Goal: Information Seeking & Learning: Learn about a topic

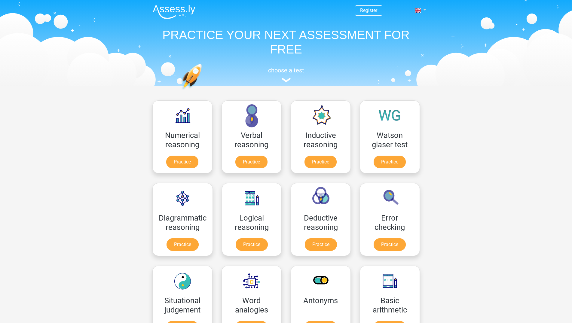
click at [420, 10] on span at bounding box center [418, 10] width 6 height 5
click at [394, 23] on link "Nederlands" at bounding box center [402, 24] width 41 height 10
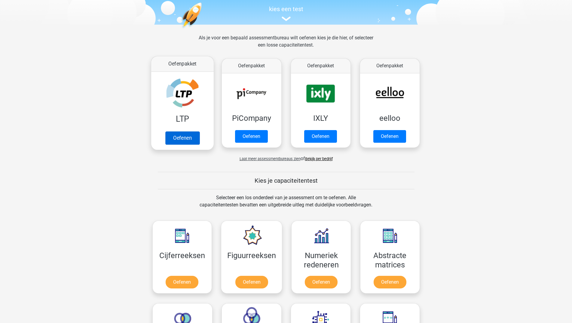
scroll to position [123, 0]
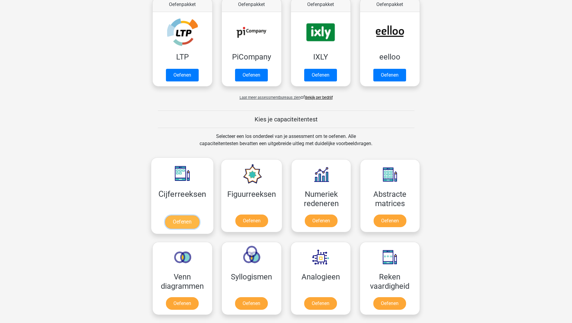
click at [182, 219] on link "Oefenen" at bounding box center [182, 222] width 34 height 13
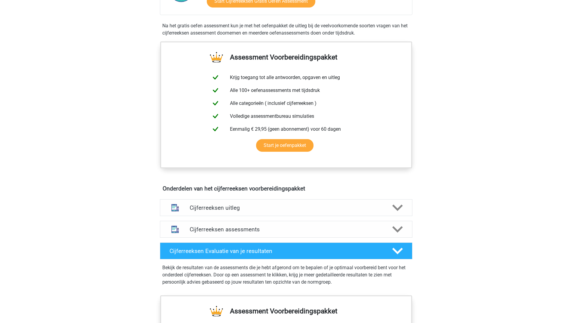
scroll to position [245, 0]
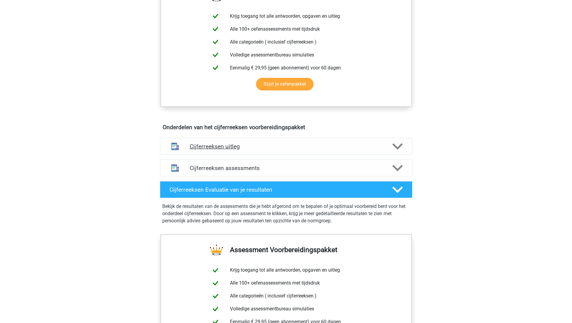
click at [401, 152] on icon at bounding box center [397, 146] width 11 height 11
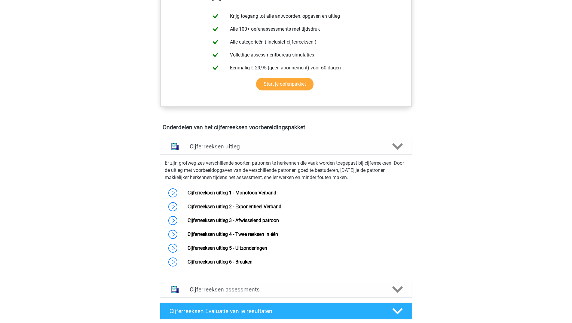
scroll to position [307, 0]
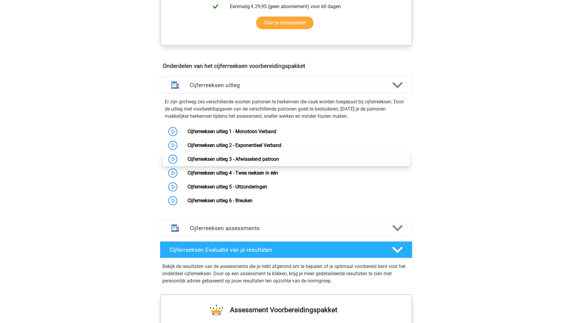
click at [188, 162] on link "Cijferreeksen uitleg 3 - Afwisselend patroon" at bounding box center [233, 159] width 91 height 6
